Goal: Register for event/course

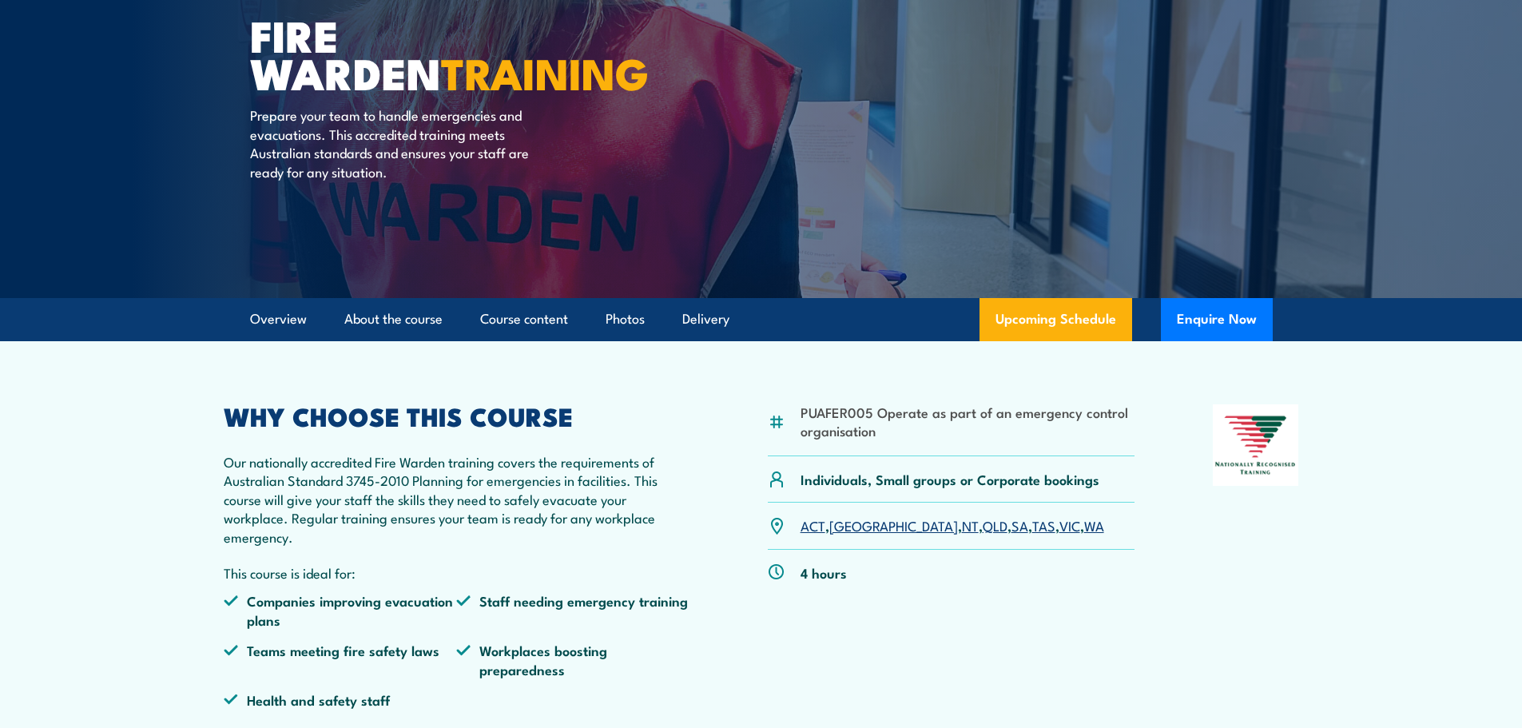
click at [962, 526] on link "NT" at bounding box center [970, 524] width 17 height 19
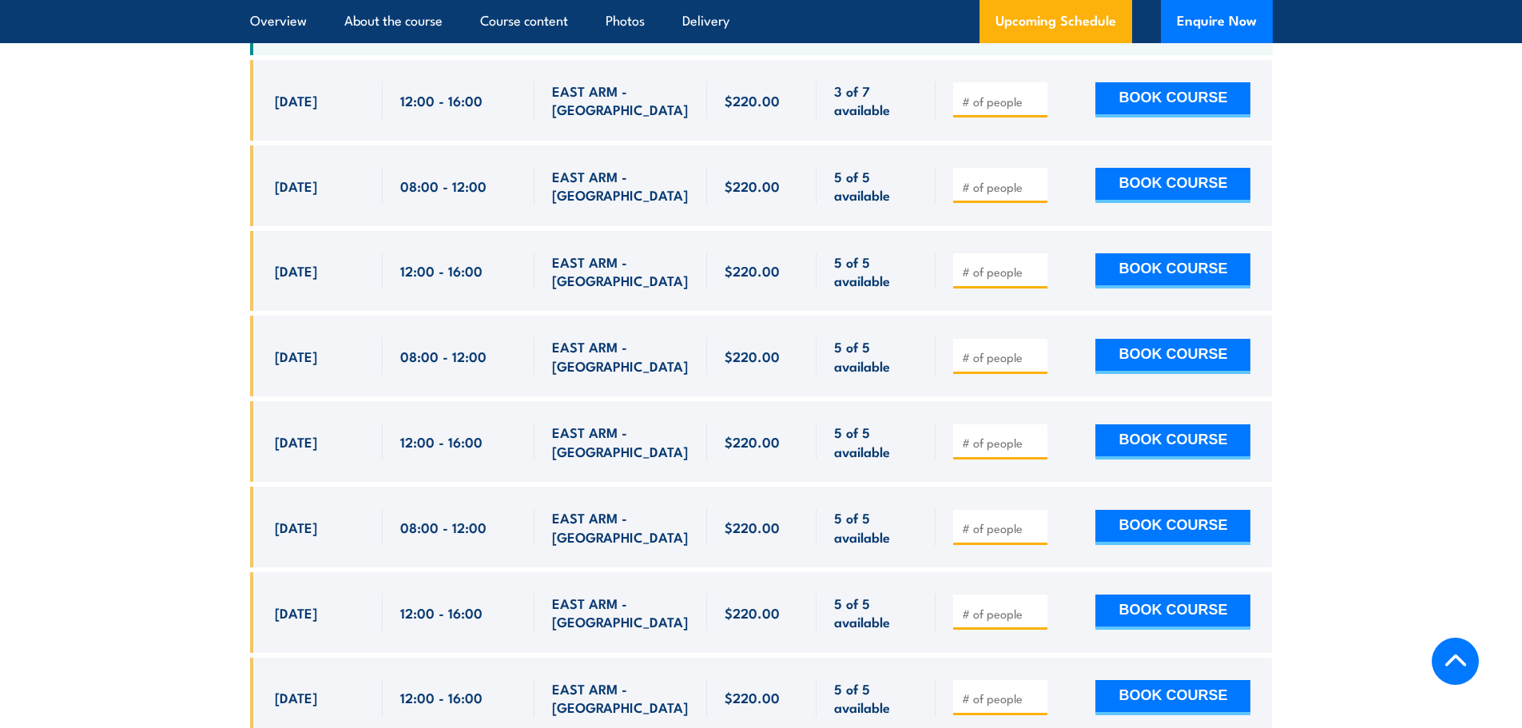
scroll to position [3101, 0]
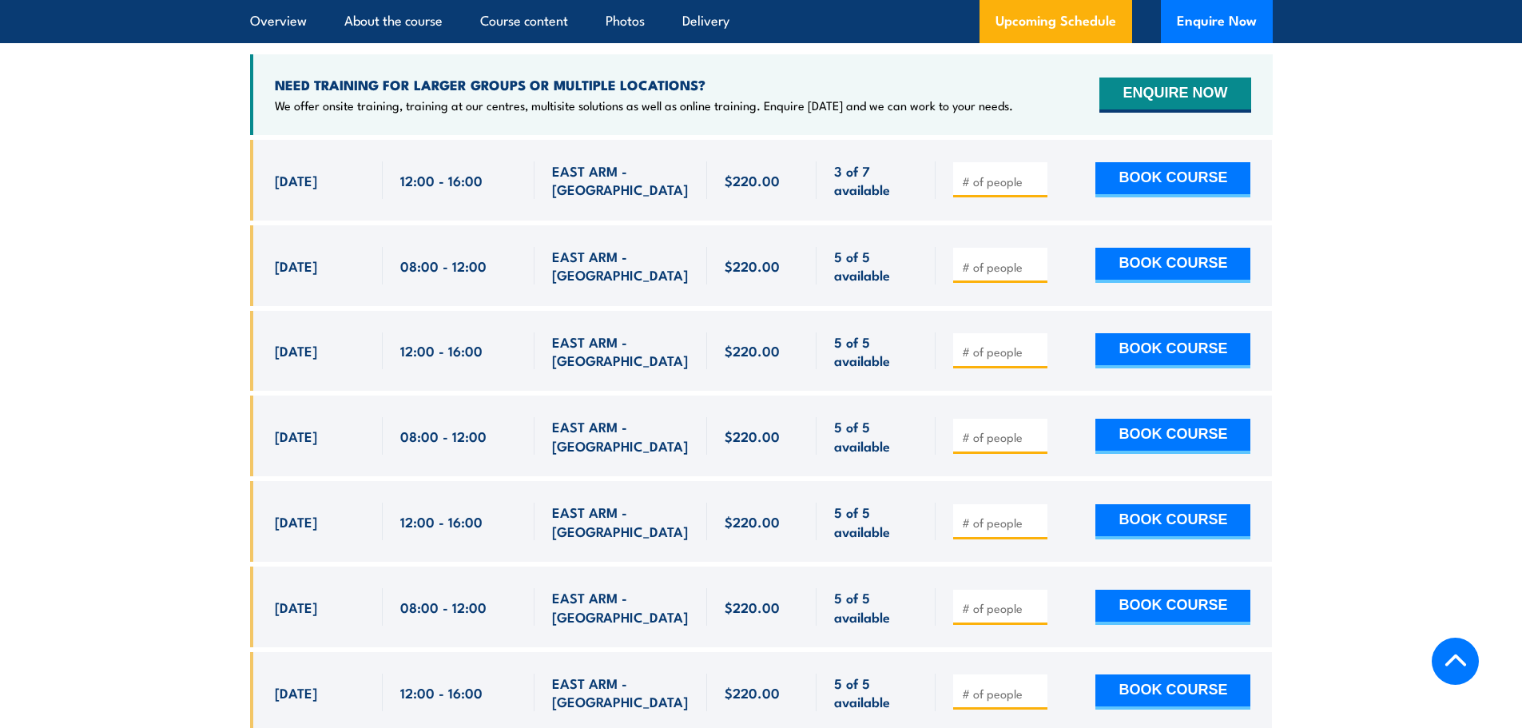
click at [1419, 98] on section "UPCOMING SCHEDULE FOR - "Fire Warden Training" [DATE] [DATE]" at bounding box center [761, 368] width 1522 height 948
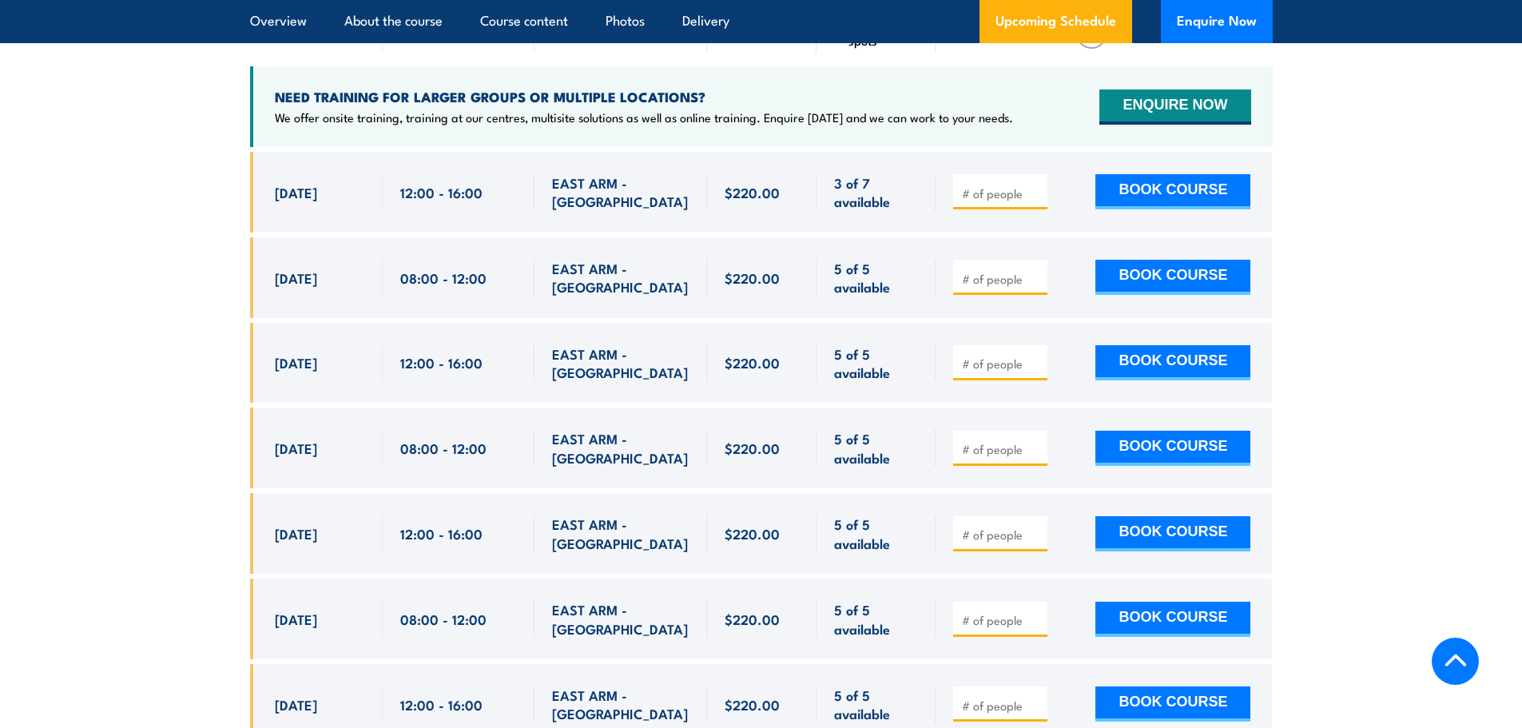
click at [1417, 292] on section "UPCOMING SCHEDULE FOR - "Fire Warden Training" [DATE] [DATE]" at bounding box center [761, 380] width 1522 height 948
drag, startPoint x: 359, startPoint y: 514, endPoint x: 283, endPoint y: 266, distance: 260.0
click at [283, 266] on div "$220.00" at bounding box center [761, 503] width 1022 height 702
click at [199, 289] on section "UPCOMING SCHEDULE FOR - "Fire Warden Training" [DATE] [DATE]" at bounding box center [761, 380] width 1522 height 948
click at [1444, 349] on section "UPCOMING SCHEDULE FOR - "Fire Warden Training" [DATE] [DATE]" at bounding box center [761, 380] width 1522 height 948
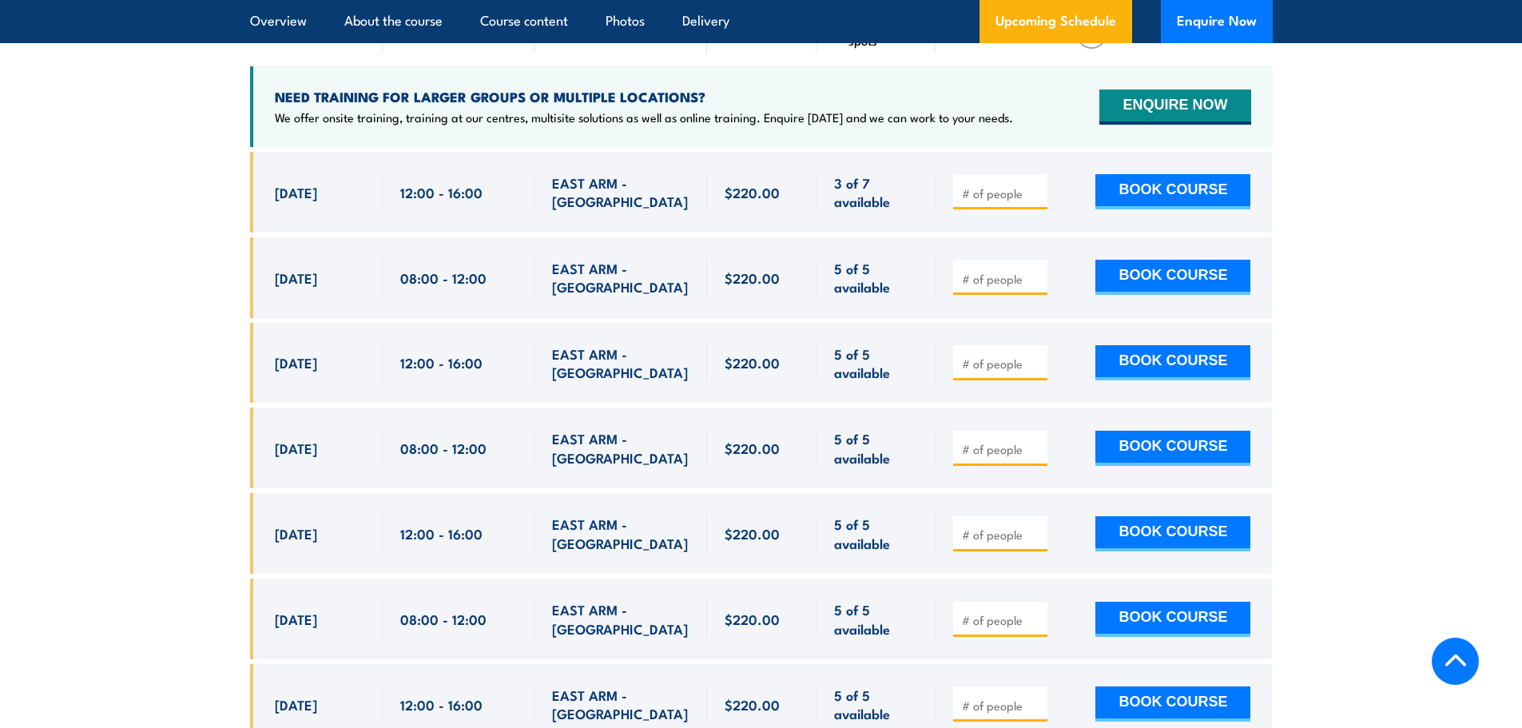
click at [989, 355] on input "number" at bounding box center [1002, 363] width 80 height 16
click at [1034, 355] on input "1" at bounding box center [1002, 363] width 80 height 16
click at [1039, 355] on input "2" at bounding box center [1002, 363] width 80 height 16
type input "3"
click at [1039, 355] on input "3" at bounding box center [1002, 363] width 80 height 16
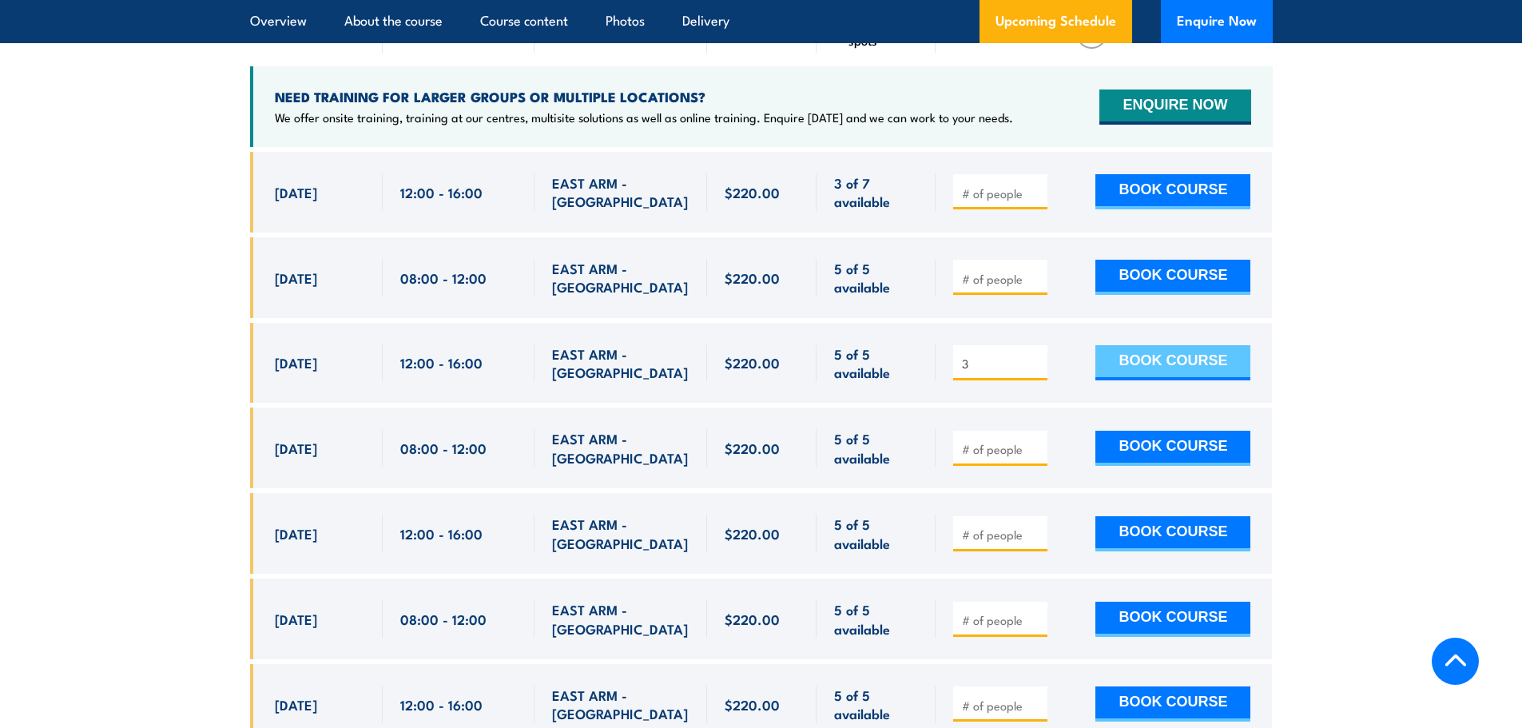
click at [1210, 345] on button "BOOK COURSE" at bounding box center [1172, 362] width 155 height 35
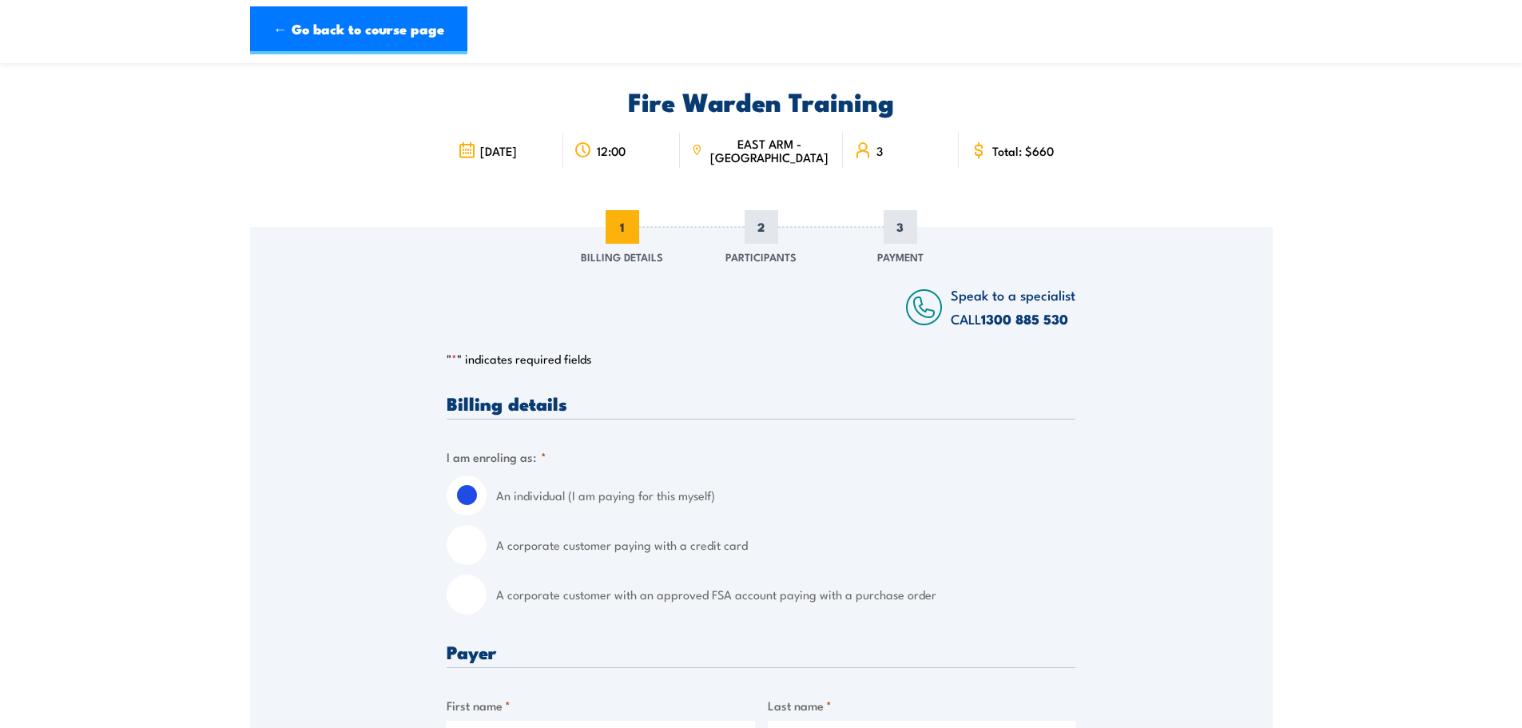
scroll to position [240, 0]
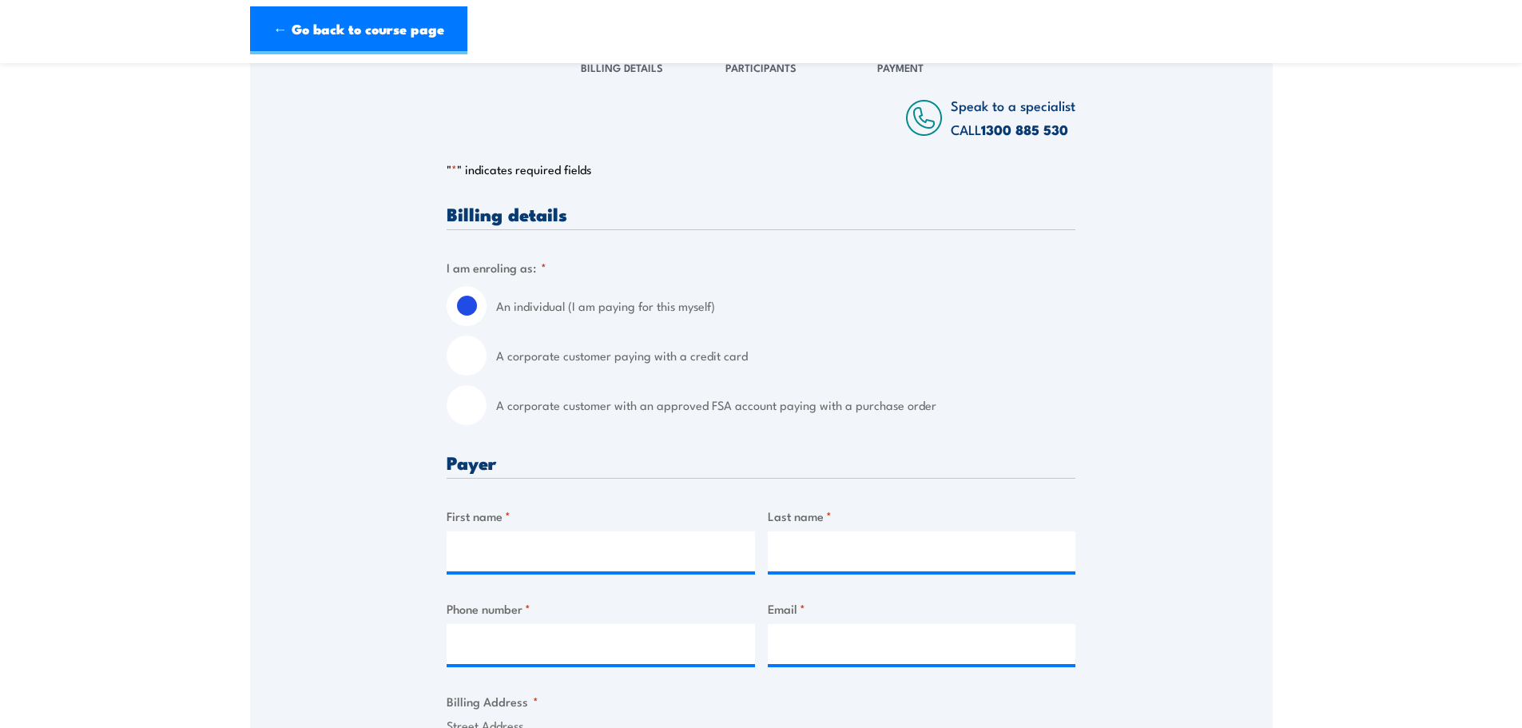
click at [475, 354] on input "A corporate customer paying with a credit card" at bounding box center [466, 355] width 40 height 40
radio input "true"
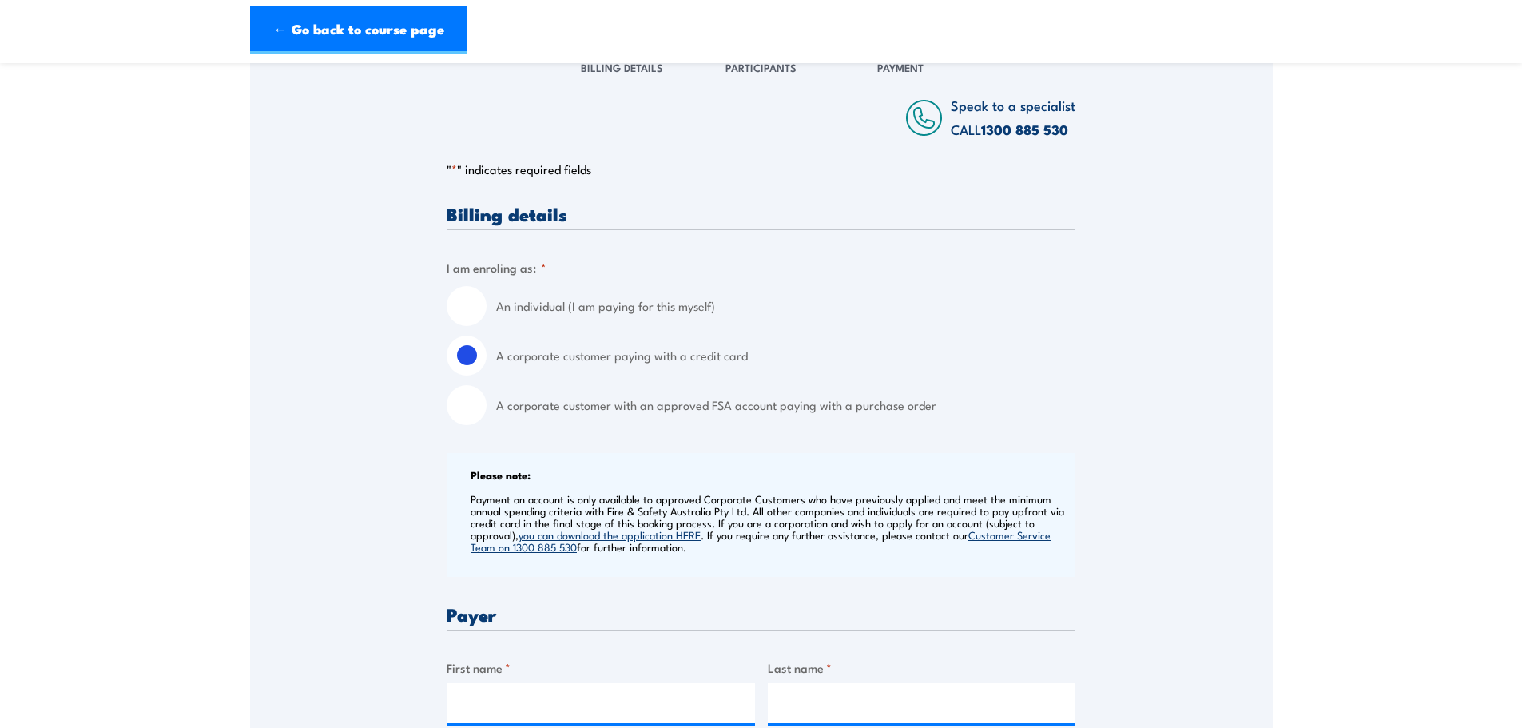
click at [470, 408] on input "A corporate customer with an approved FSA account paying with a purchase order" at bounding box center [466, 405] width 40 height 40
radio input "true"
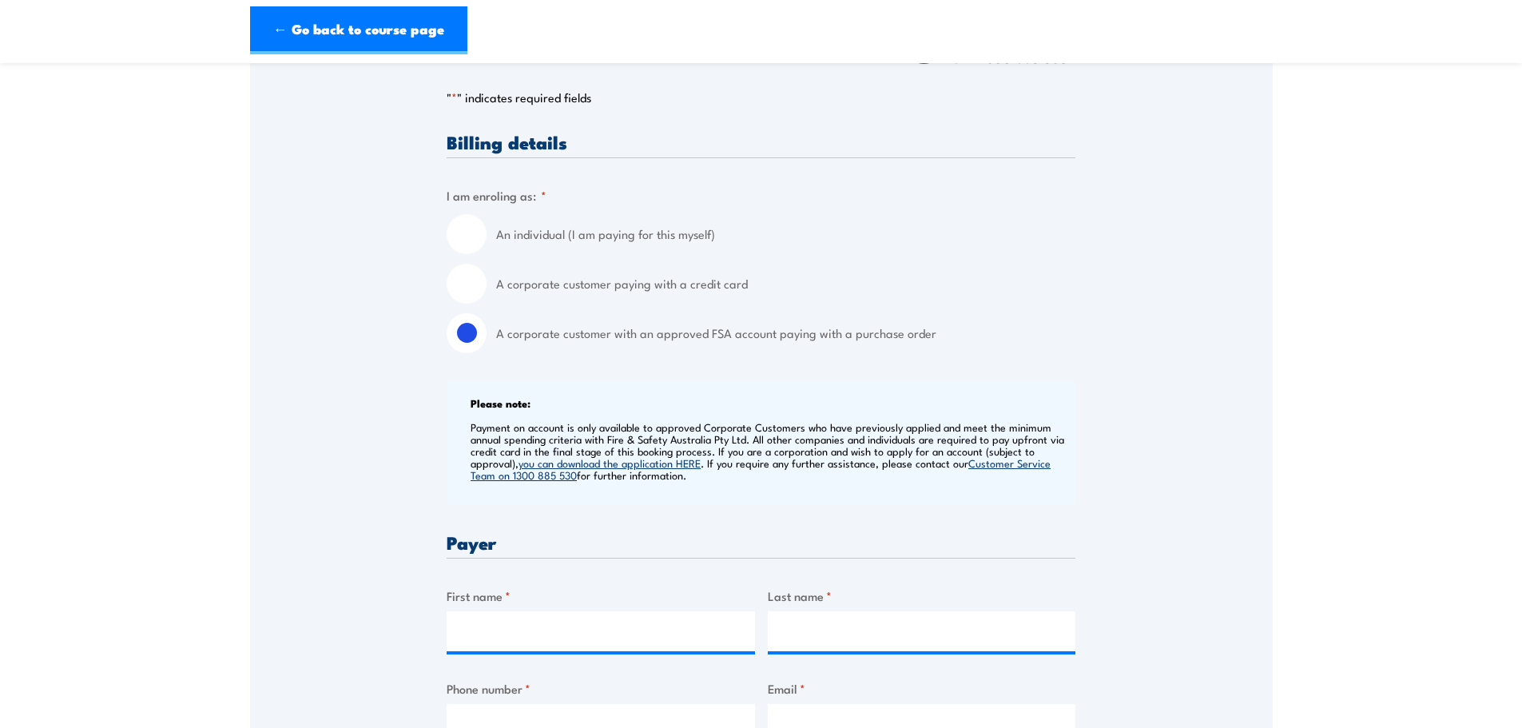
scroll to position [160, 0]
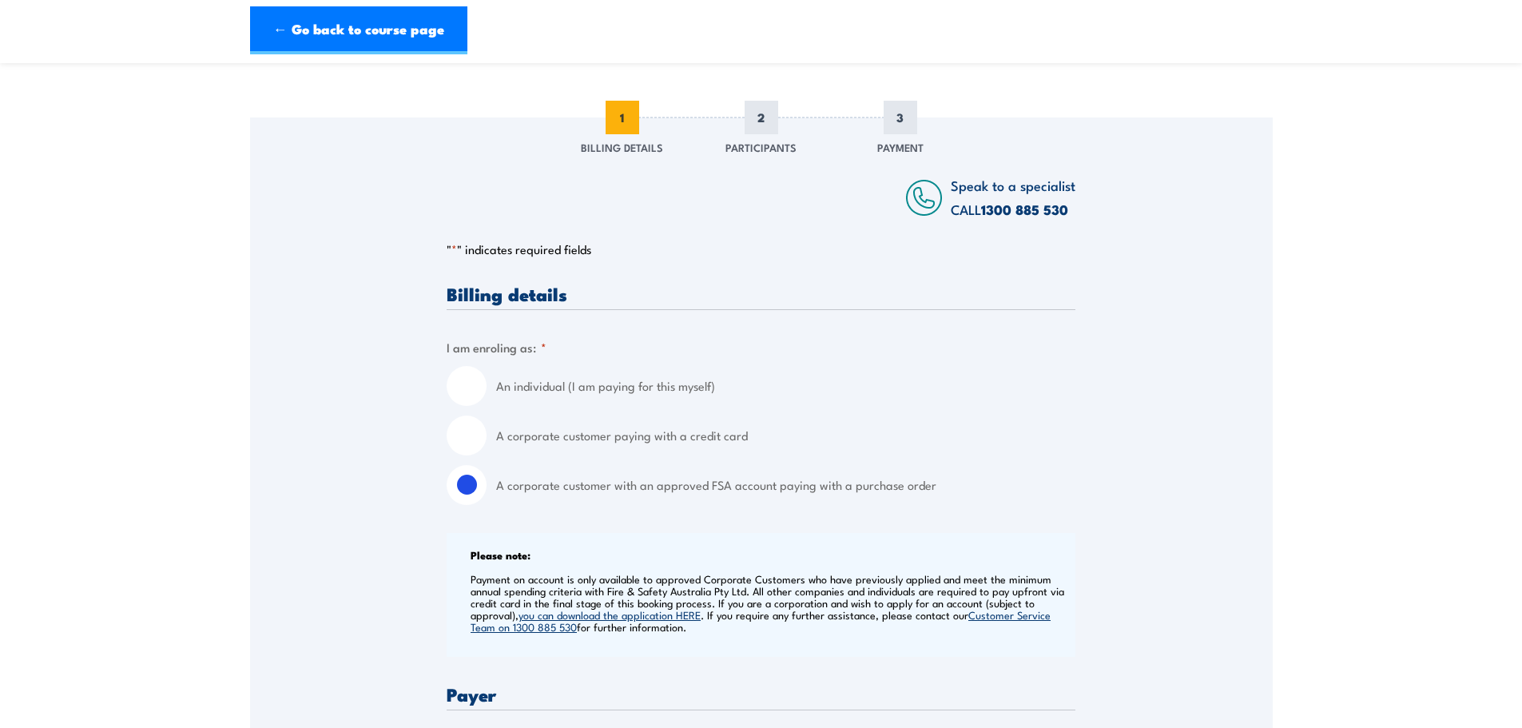
click at [456, 439] on input "A corporate customer paying with a credit card" at bounding box center [466, 435] width 40 height 40
radio input "true"
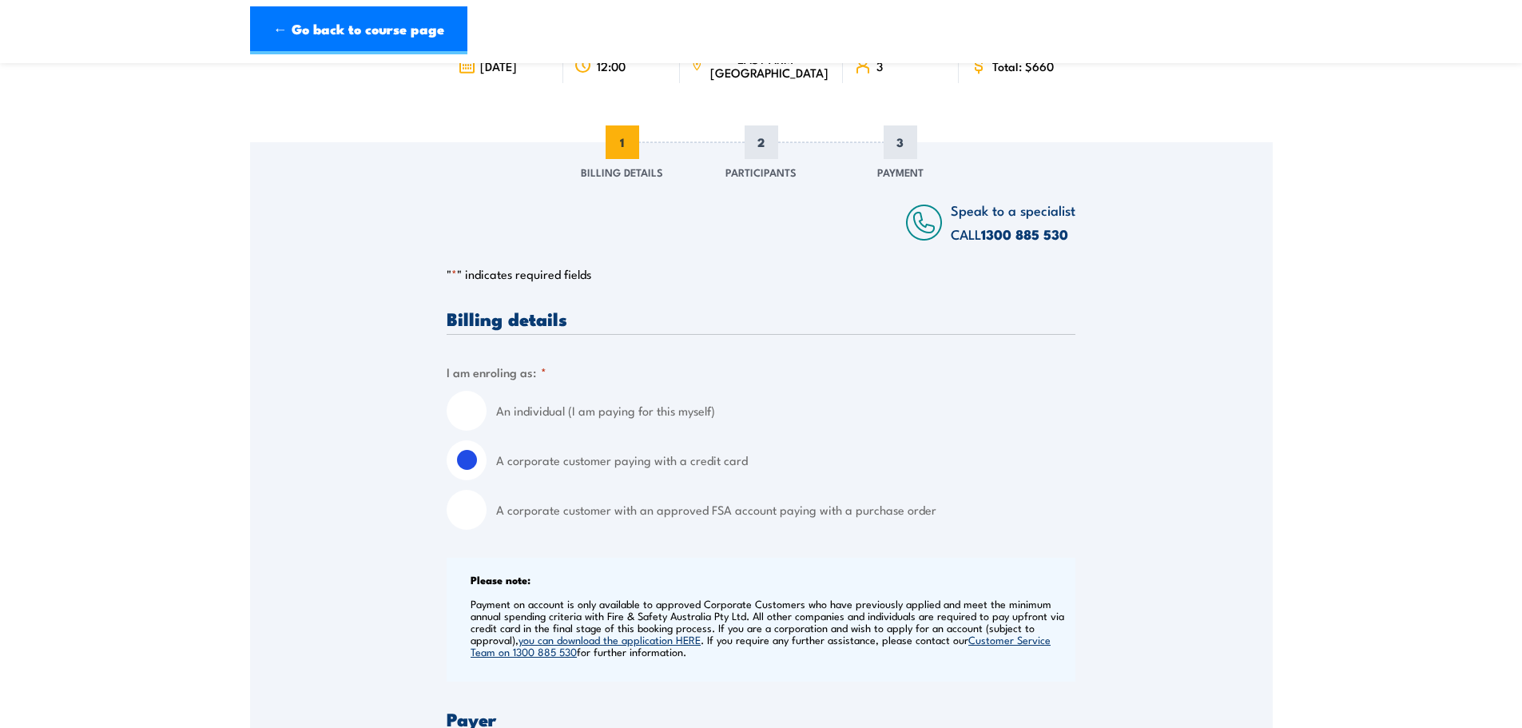
scroll to position [215, 0]
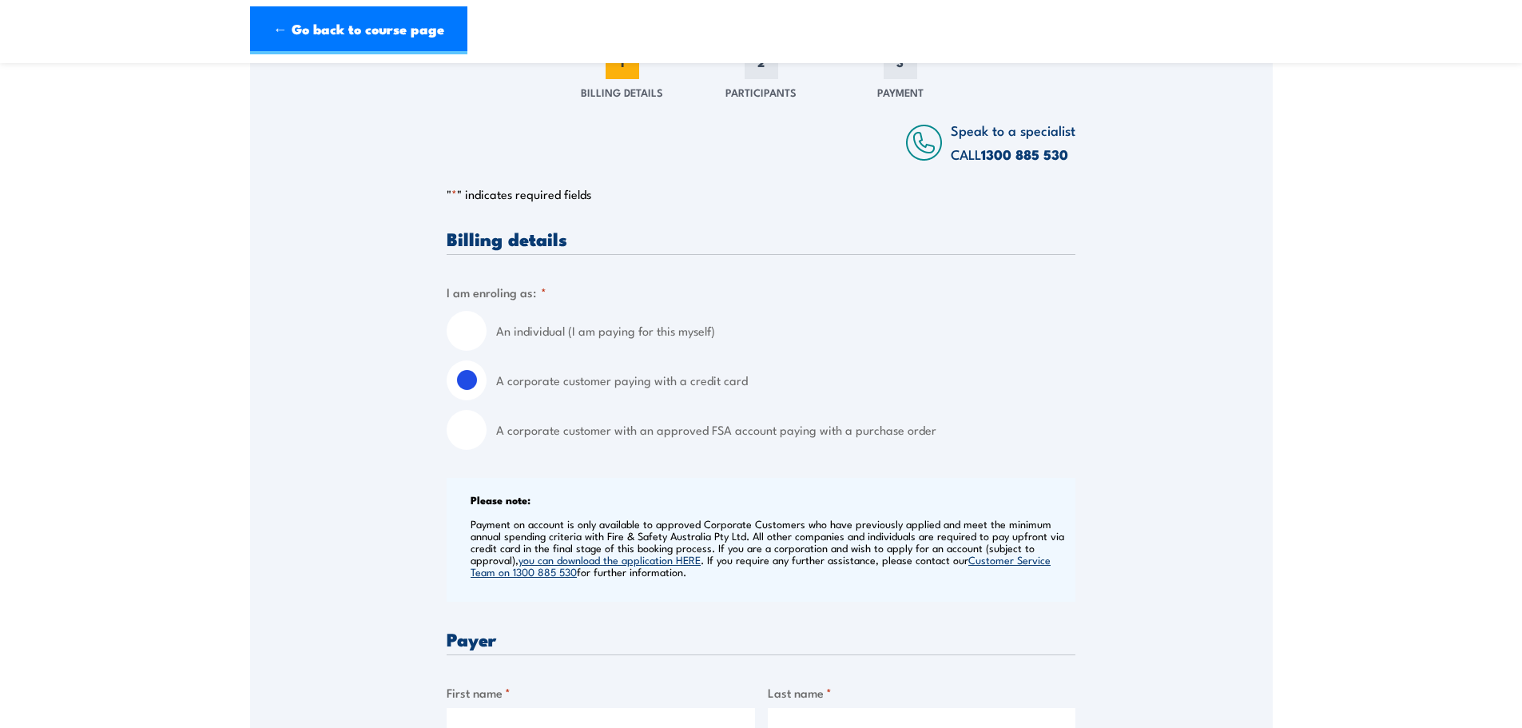
click at [474, 438] on input "A corporate customer with an approved FSA account paying with a purchase order" at bounding box center [466, 430] width 40 height 40
radio input "true"
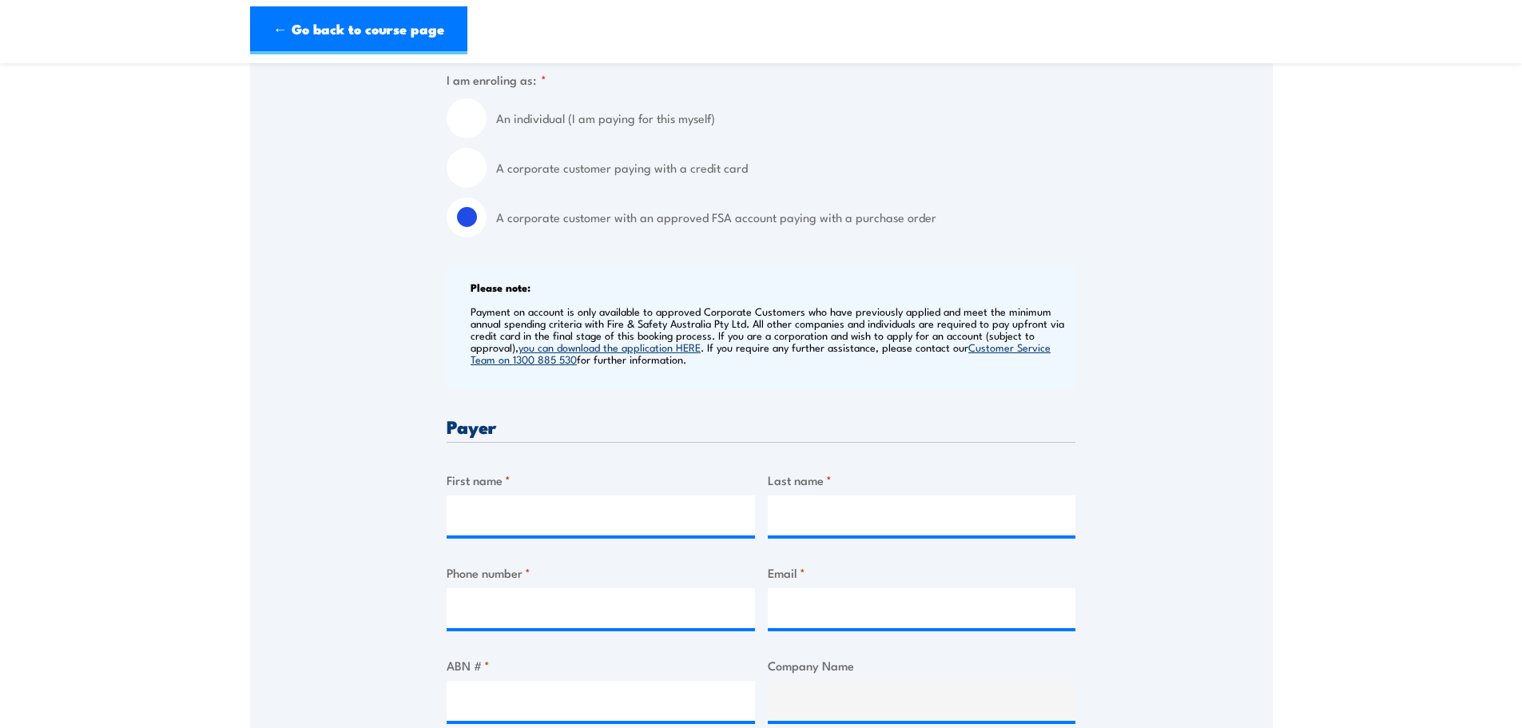
scroll to position [0, 0]
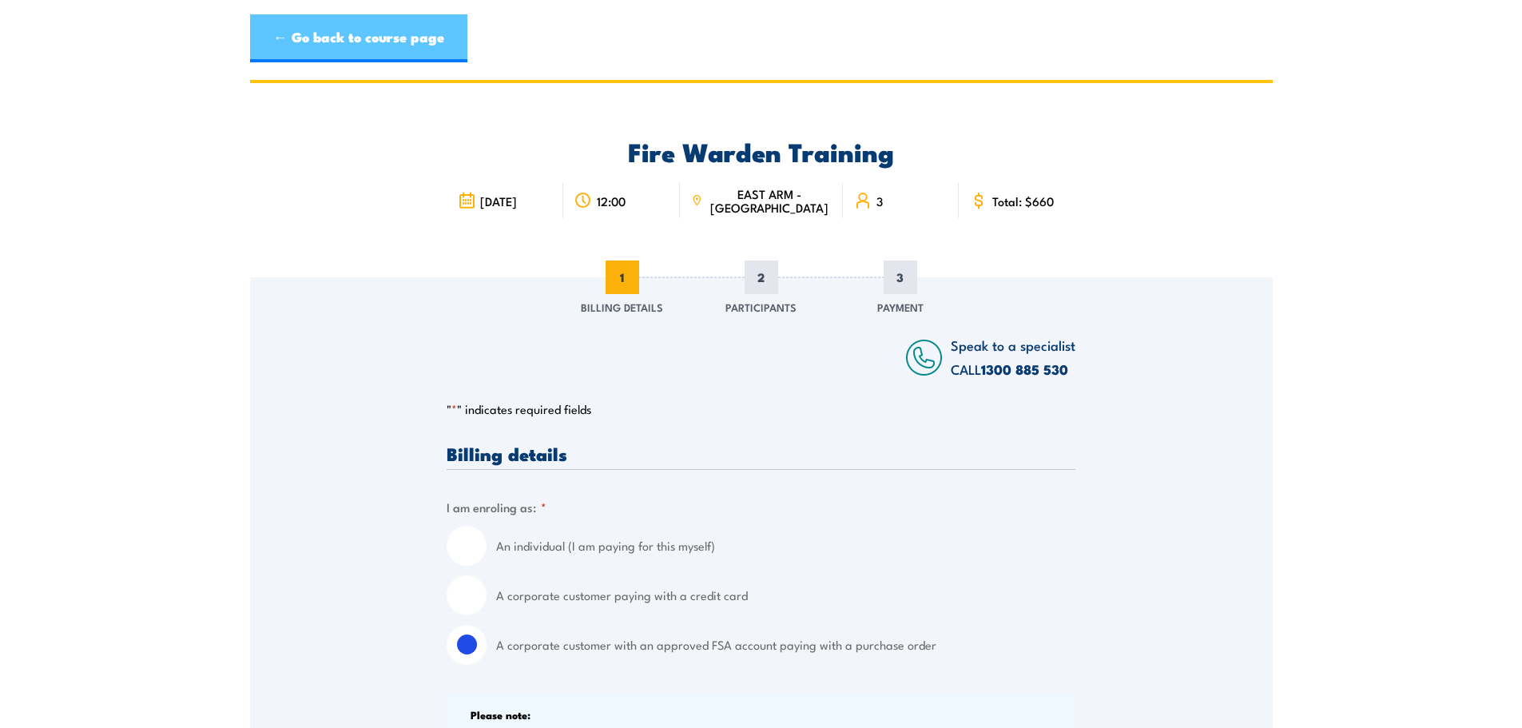
click at [346, 45] on link "← Go back to course page" at bounding box center [358, 38] width 217 height 48
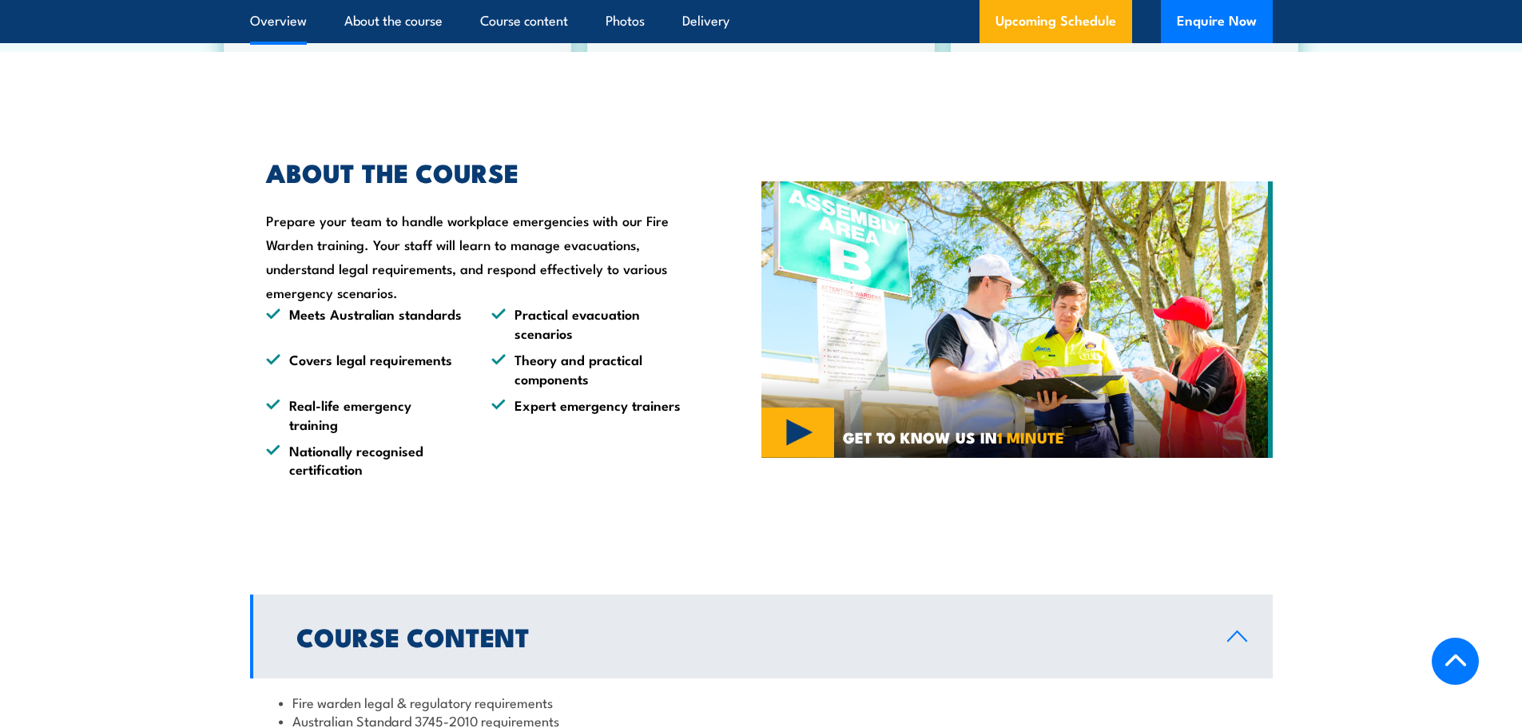
scroll to position [1358, 0]
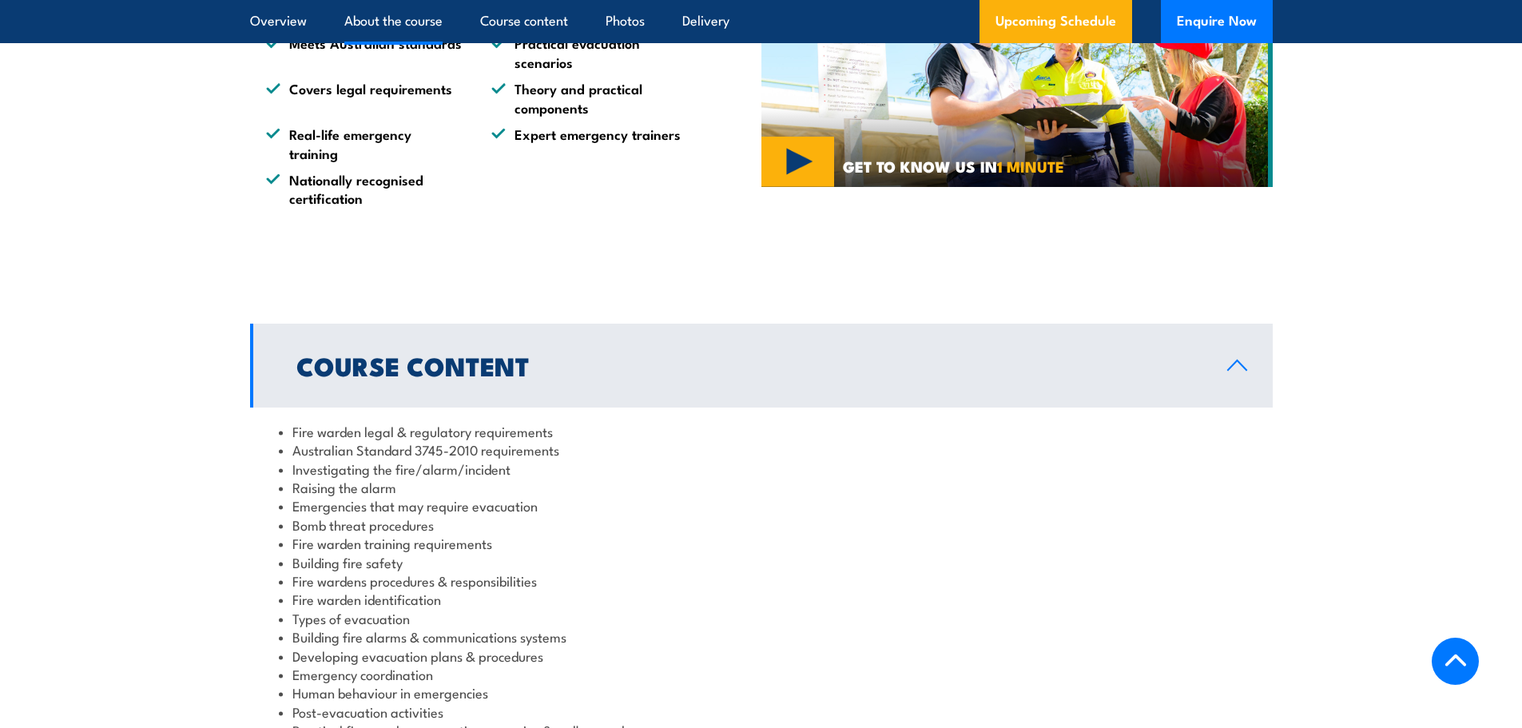
click at [129, 480] on section "Course Content Fire warden legal & regulatory requirements Australian Standard …" at bounding box center [761, 625] width 1522 height 605
